Goal: Transaction & Acquisition: Purchase product/service

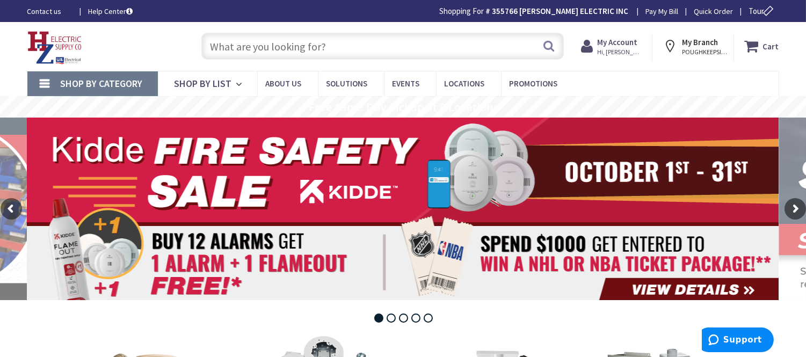
click at [261, 43] on input "text" at bounding box center [382, 46] width 362 height 27
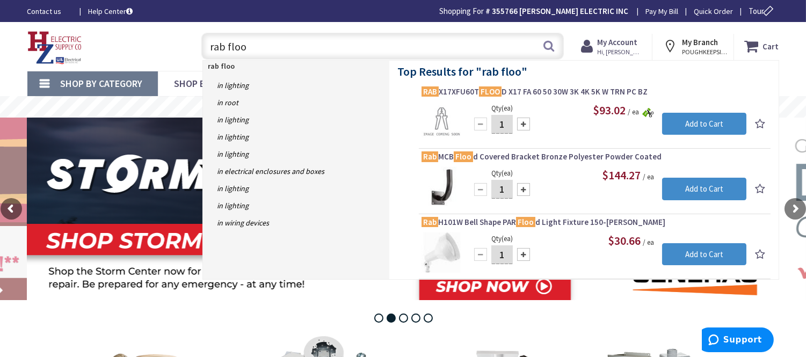
type input "rab flood"
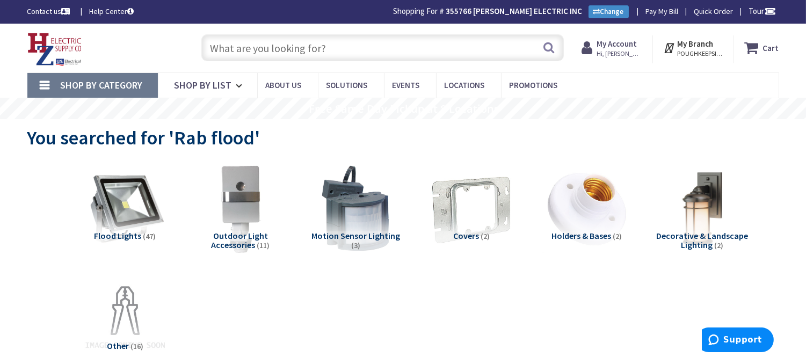
click at [280, 44] on input "text" at bounding box center [382, 47] width 362 height 27
paste input "RAB LFLED5YA"
type input "RAB LFLED5YA"
click at [553, 41] on button "Search" at bounding box center [549, 47] width 14 height 24
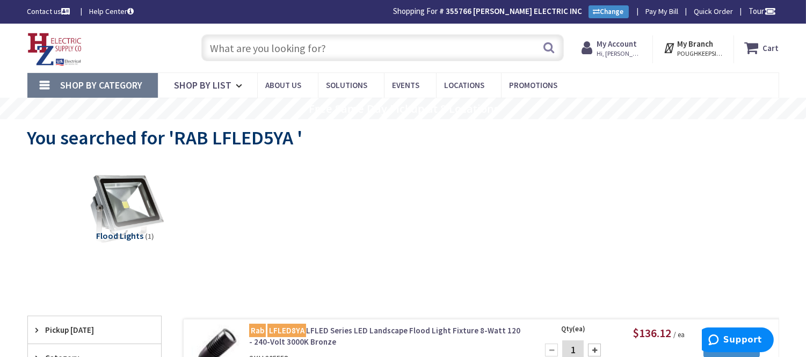
click at [263, 45] on input "text" at bounding box center [382, 47] width 362 height 27
paste input "RAB LFLED5YA"
type input "RAB LFLED5YA"
click at [551, 47] on button "Search" at bounding box center [549, 47] width 14 height 24
click at [240, 45] on input "text" at bounding box center [382, 47] width 362 height 27
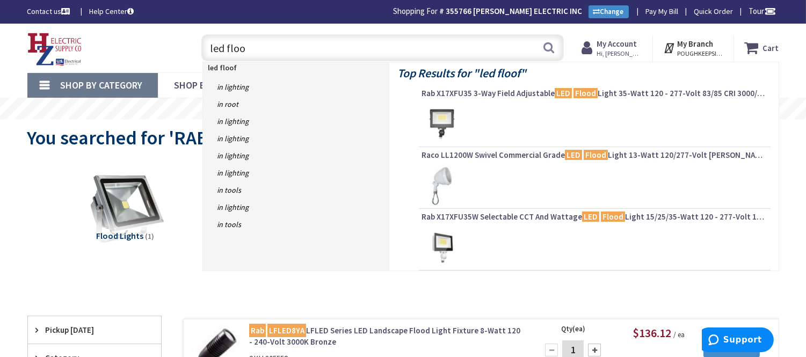
type input "led flood"
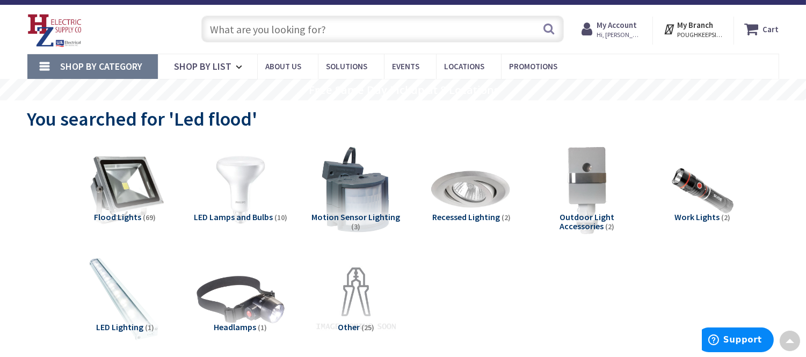
scroll to position [2, 0]
